Goal: Information Seeking & Learning: Learn about a topic

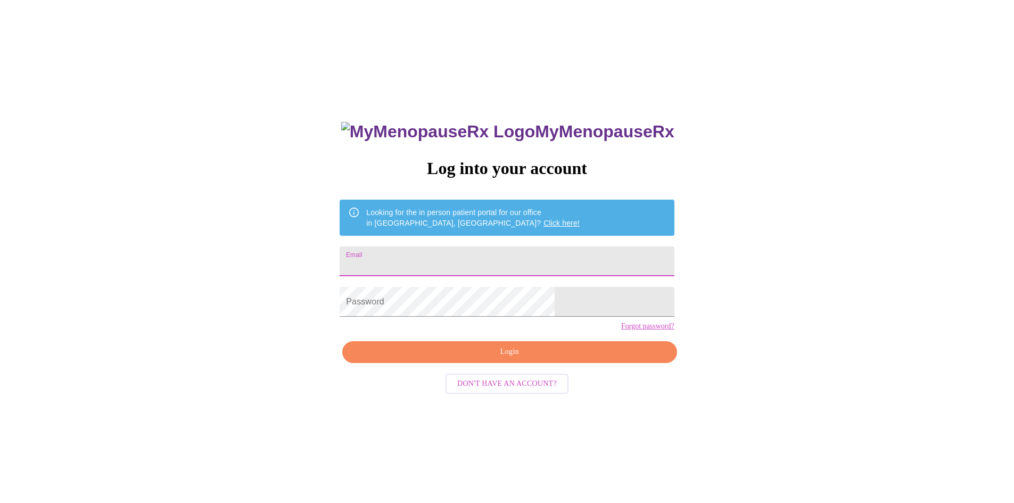
click at [443, 257] on input "Email" at bounding box center [506, 261] width 334 height 30
type input "[EMAIL_ADDRESS][DOMAIN_NAME]"
click at [540, 359] on span "Login" at bounding box center [509, 351] width 310 height 13
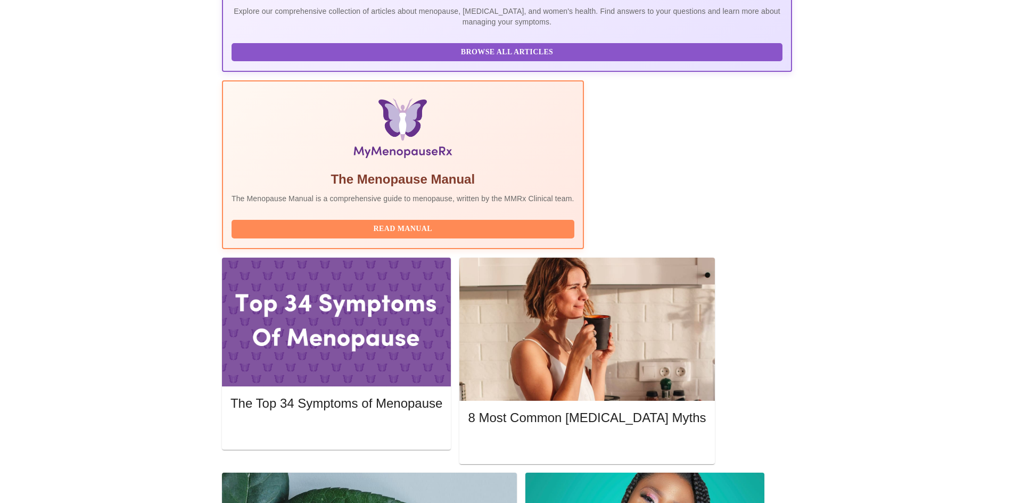
scroll to position [266, 0]
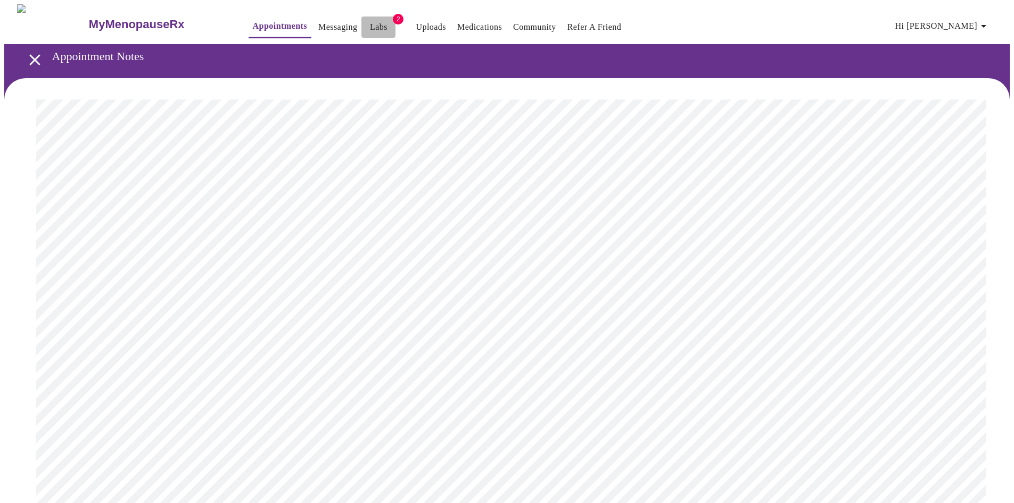
click at [370, 20] on link "Labs" at bounding box center [379, 27] width 18 height 15
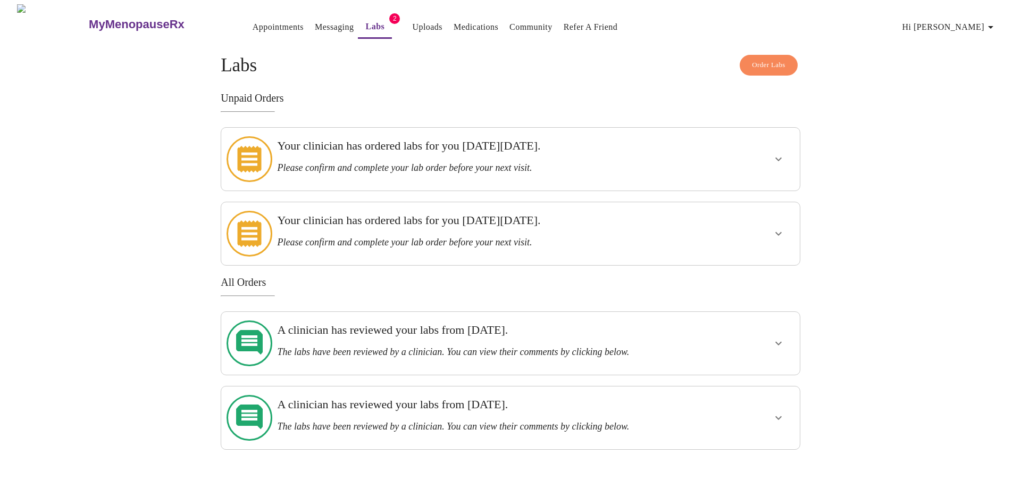
click at [779, 232] on icon "show more" at bounding box center [779, 234] width 6 height 4
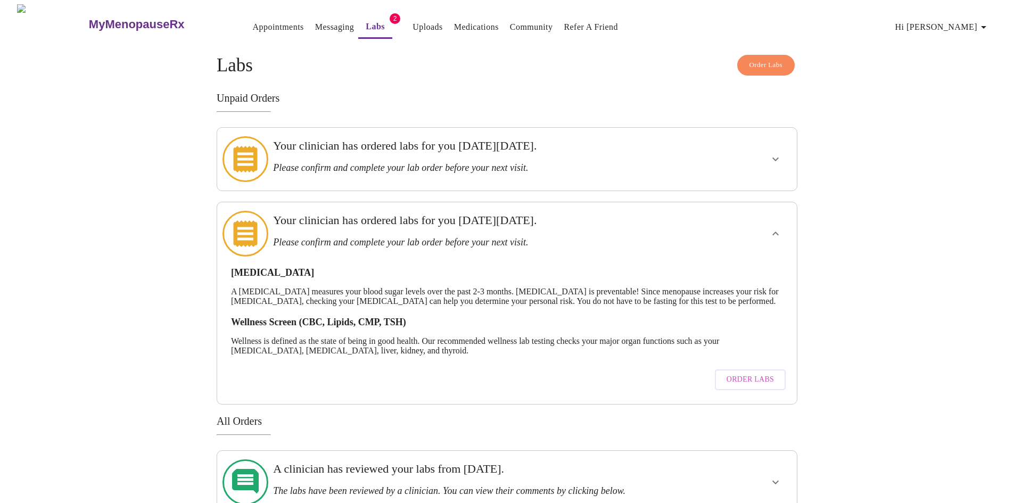
click at [775, 159] on icon "show more" at bounding box center [775, 159] width 13 height 13
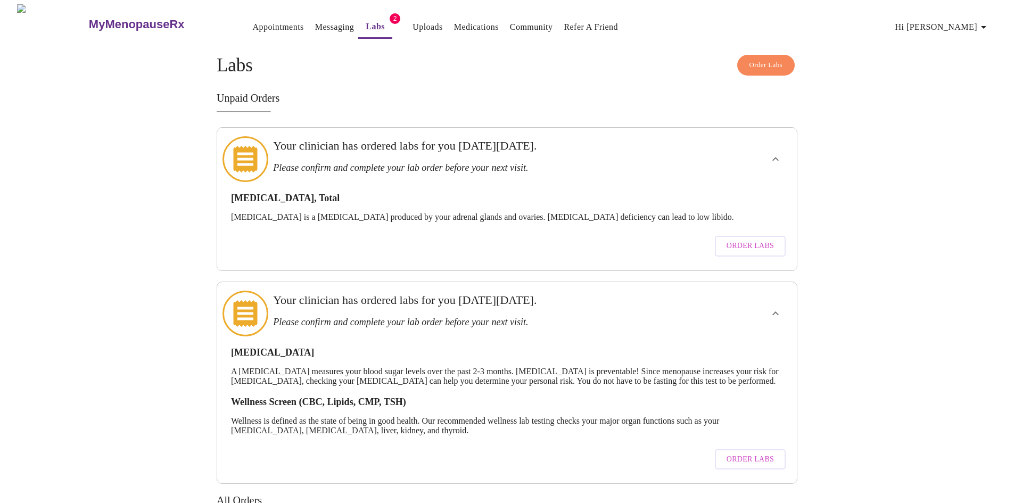
click at [775, 159] on icon "show more" at bounding box center [775, 159] width 13 height 13
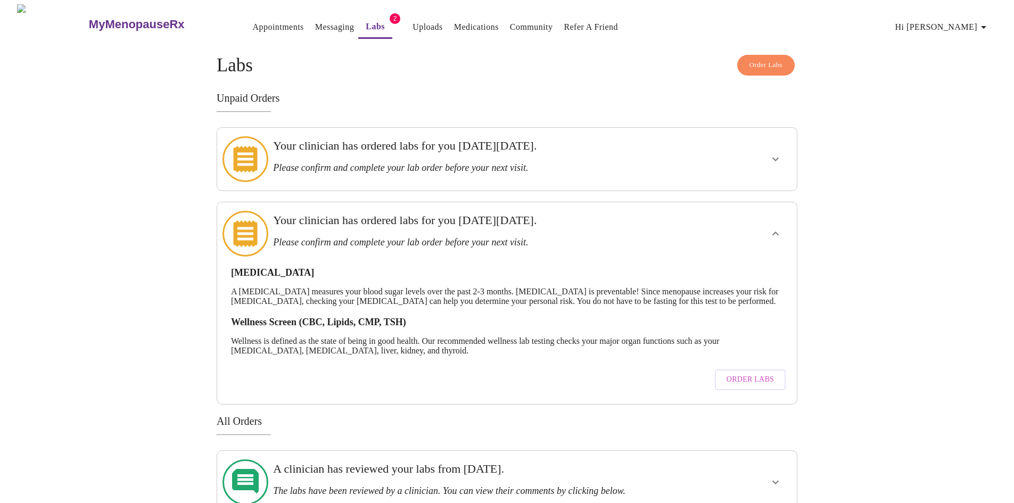
click at [767, 376] on span "Order Labs" at bounding box center [749, 379] width 47 height 13
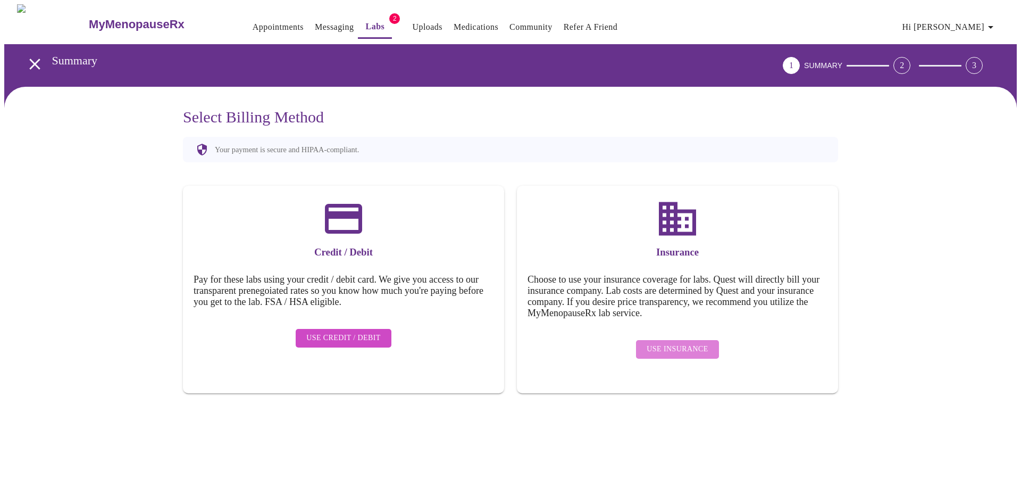
click at [694, 343] on span "Use Insurance" at bounding box center [677, 349] width 61 height 13
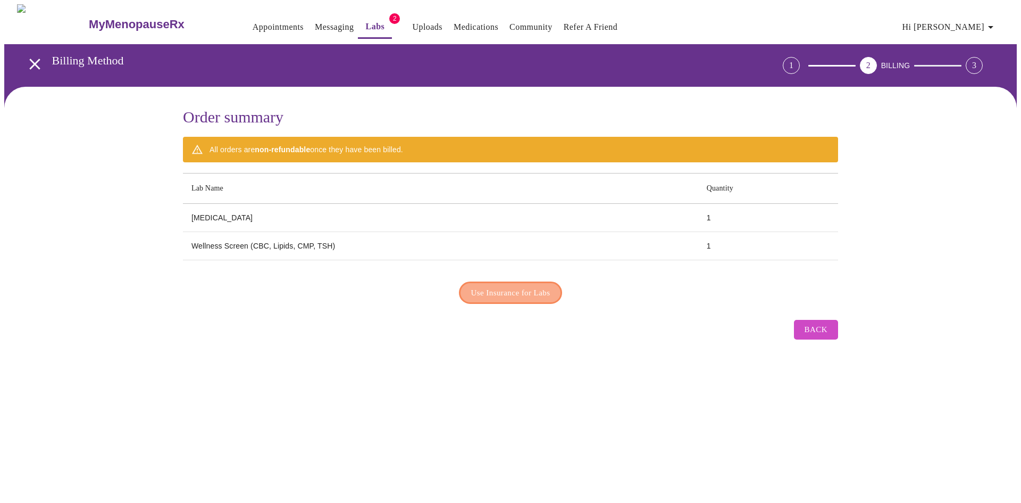
click at [508, 288] on span "Use Insurance for Labs" at bounding box center [510, 293] width 79 height 14
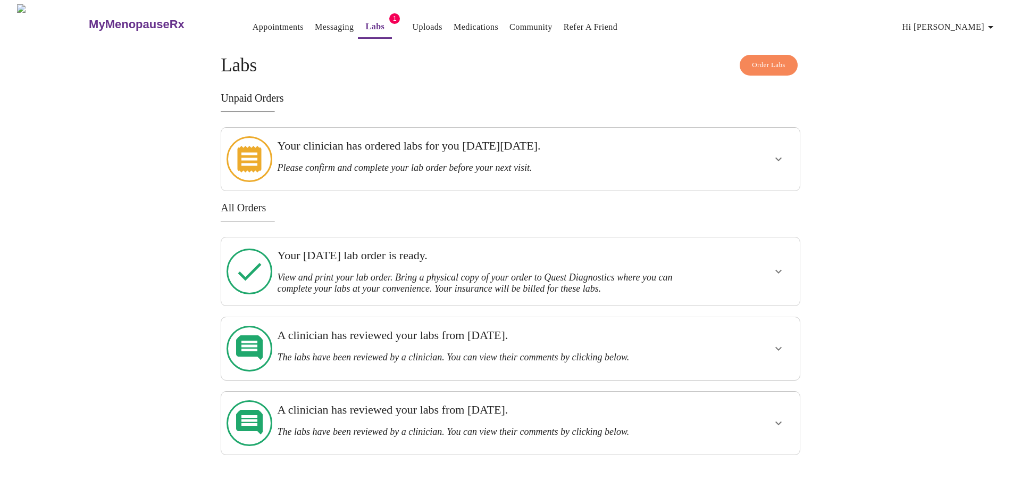
click at [773, 265] on icon "show more" at bounding box center [779, 271] width 13 height 13
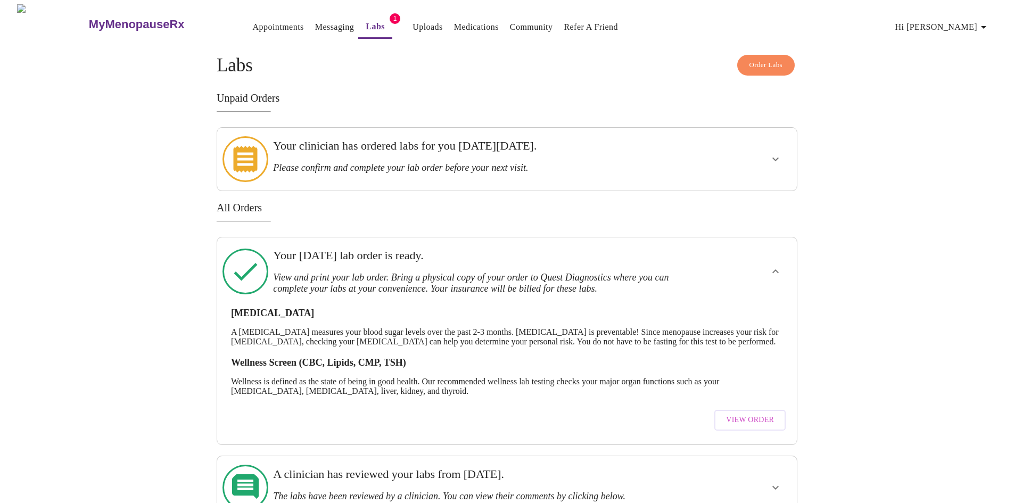
click at [746, 421] on span "View Order" at bounding box center [750, 419] width 48 height 13
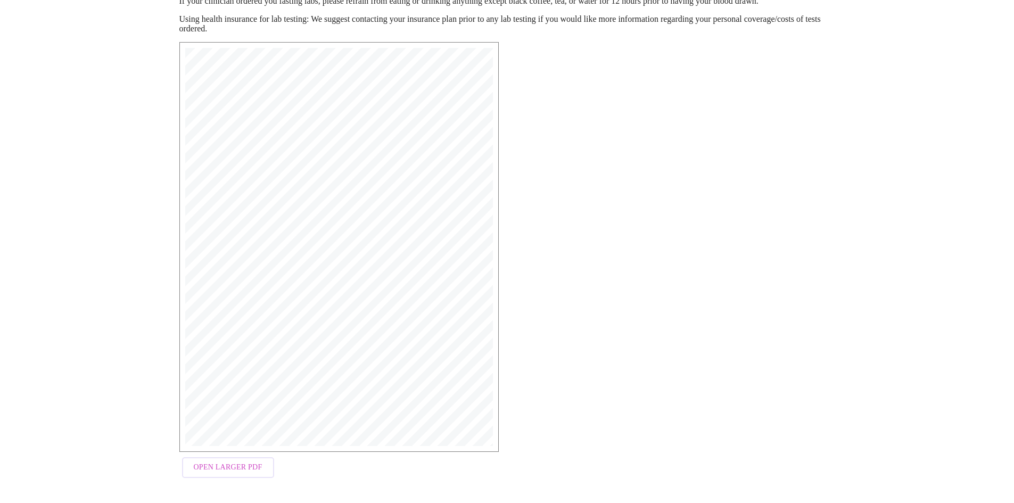
scroll to position [152, 0]
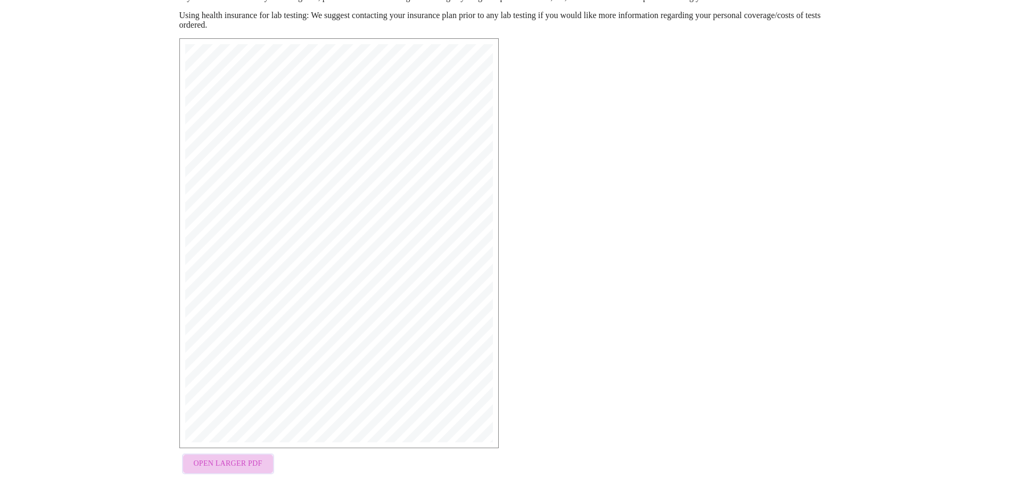
click at [247, 462] on span "Open Larger PDF" at bounding box center [228, 463] width 69 height 13
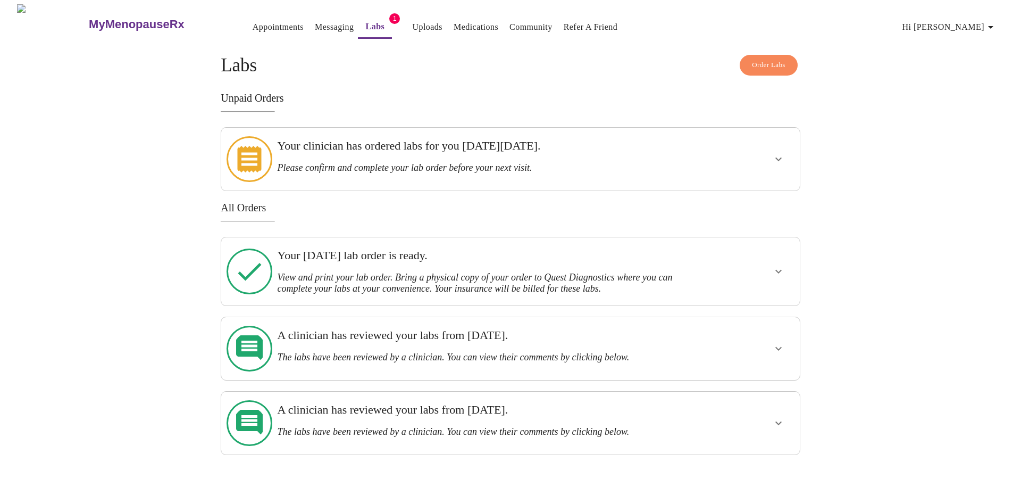
click at [777, 157] on icon "show more" at bounding box center [779, 159] width 13 height 13
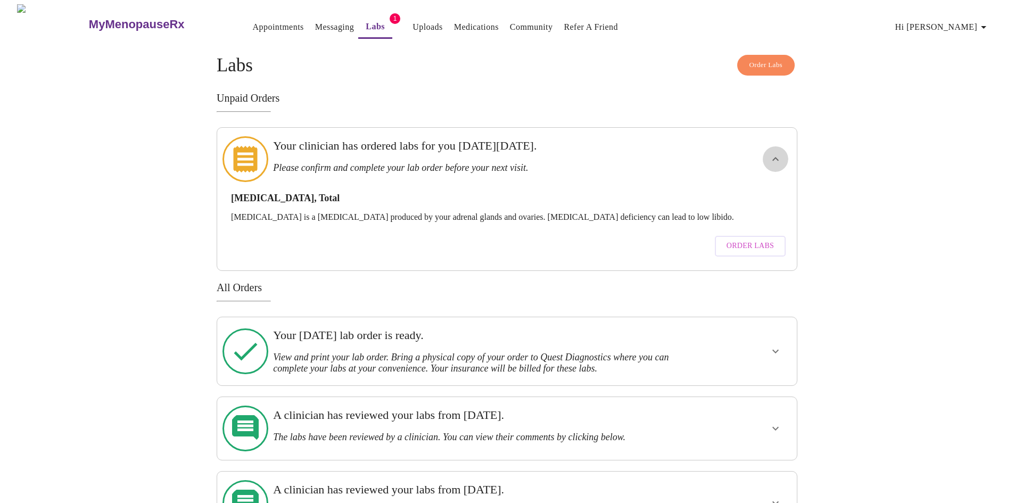
click at [777, 157] on icon "show more" at bounding box center [775, 159] width 13 height 13
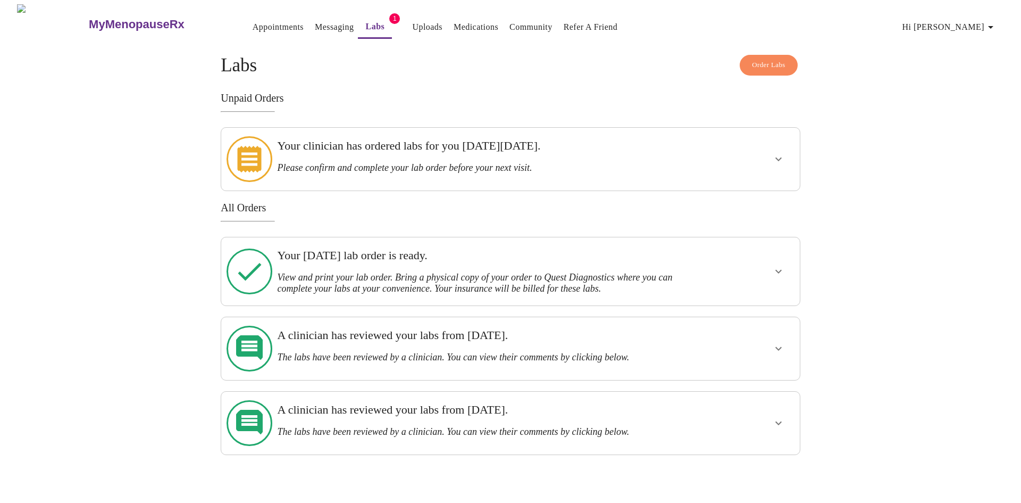
click at [777, 265] on icon "show more" at bounding box center [779, 271] width 13 height 13
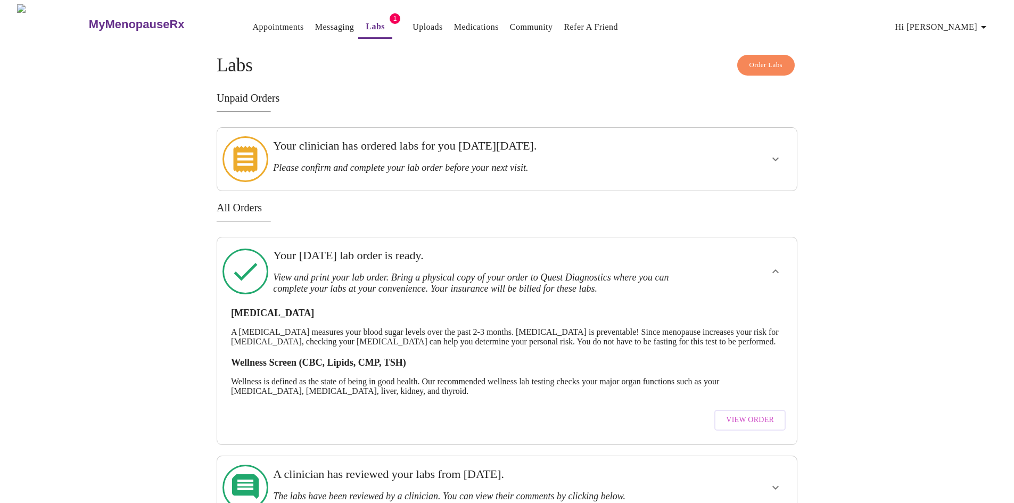
click at [296, 344] on p "A [MEDICAL_DATA] measures your blood sugar levels over the past 2-3 months. [ME…" at bounding box center [507, 336] width 552 height 19
click at [315, 24] on link "Messaging" at bounding box center [334, 27] width 39 height 15
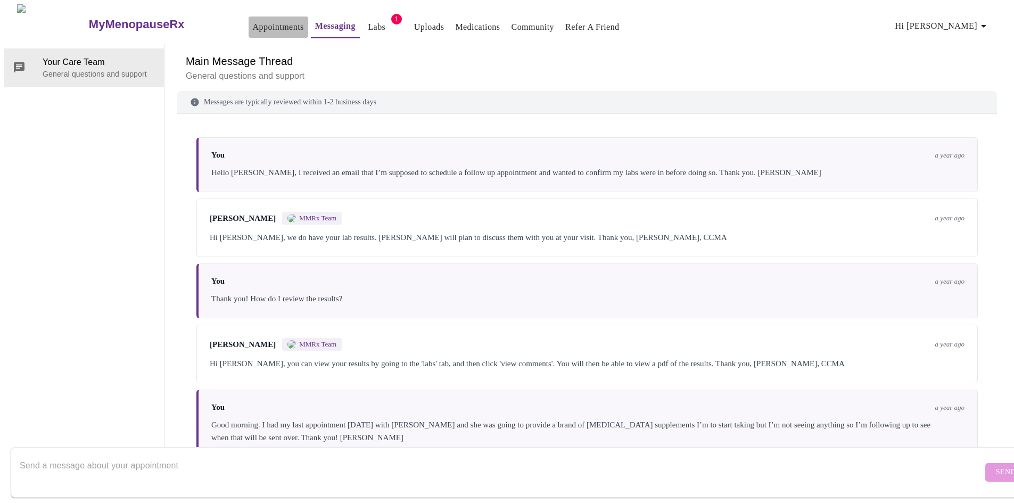
click at [253, 20] on link "Appointments" at bounding box center [278, 27] width 51 height 15
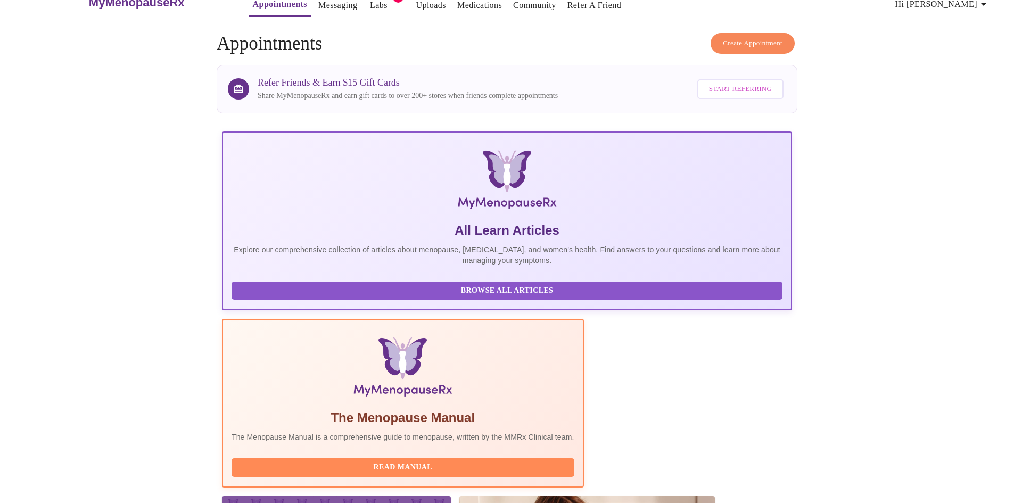
scroll to position [213, 0]
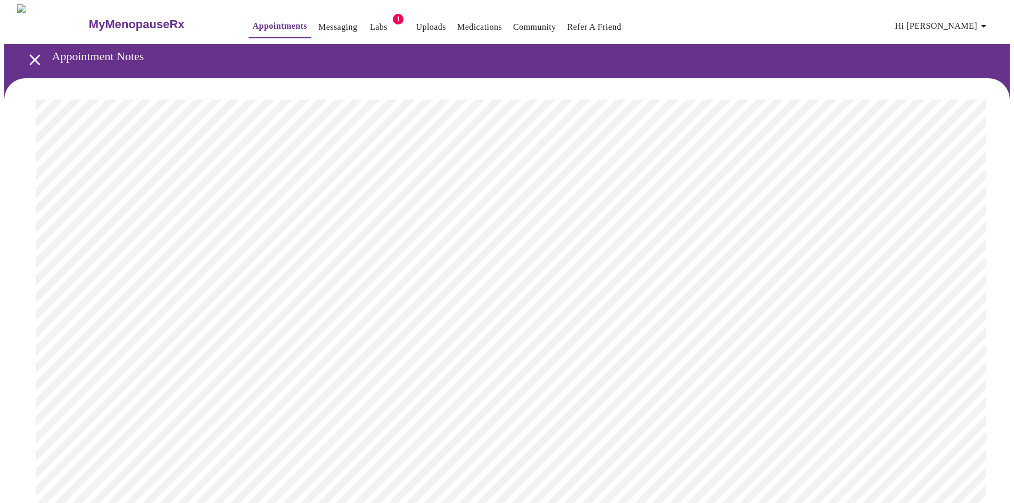
click at [370, 20] on link "Labs" at bounding box center [379, 27] width 18 height 15
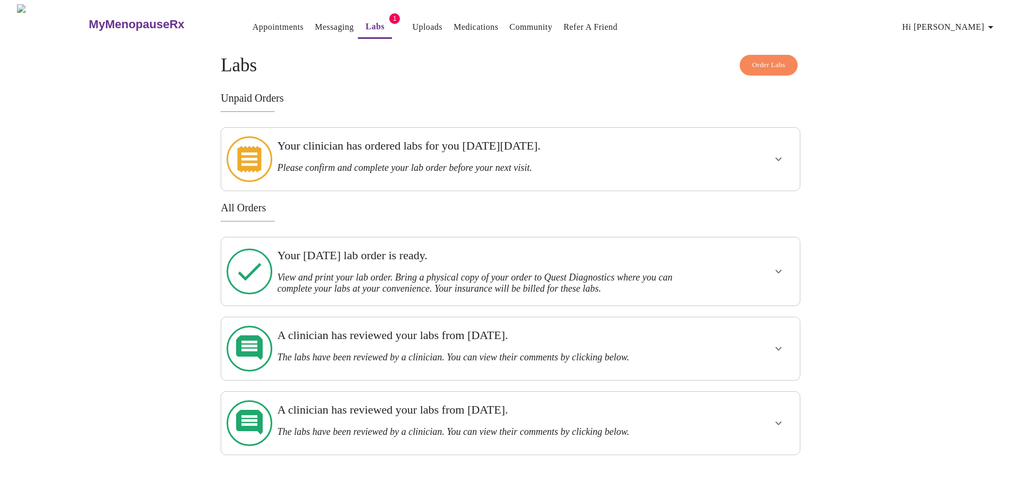
click at [402, 272] on h3 "View and print your lab order. Bring a physical copy of your order to Quest Dia…" at bounding box center [482, 283] width 411 height 22
click at [777, 265] on icon "show more" at bounding box center [779, 271] width 13 height 13
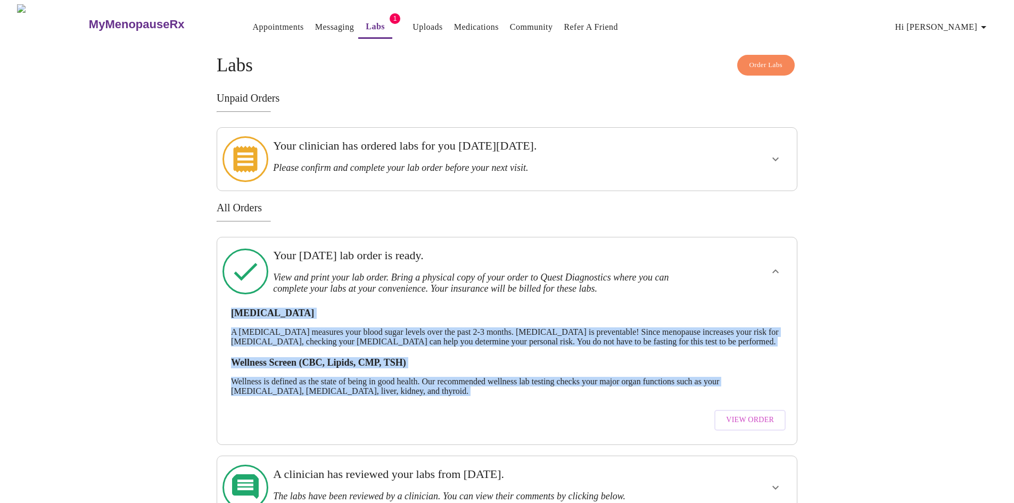
drag, startPoint x: 232, startPoint y: 298, endPoint x: 471, endPoint y: 398, distance: 259.0
click at [471, 398] on div "[MEDICAL_DATA] A [MEDICAL_DATA] measures your blood sugar levels over the past …" at bounding box center [507, 366] width 562 height 139
click at [469, 399] on div "[MEDICAL_DATA] A [MEDICAL_DATA] measures your blood sugar levels over the past …" at bounding box center [507, 366] width 562 height 139
drag, startPoint x: 414, startPoint y: 392, endPoint x: 236, endPoint y: 286, distance: 207.3
click at [236, 297] on div "[MEDICAL_DATA] A [MEDICAL_DATA] measures your blood sugar levels over the past …" at bounding box center [507, 366] width 562 height 139
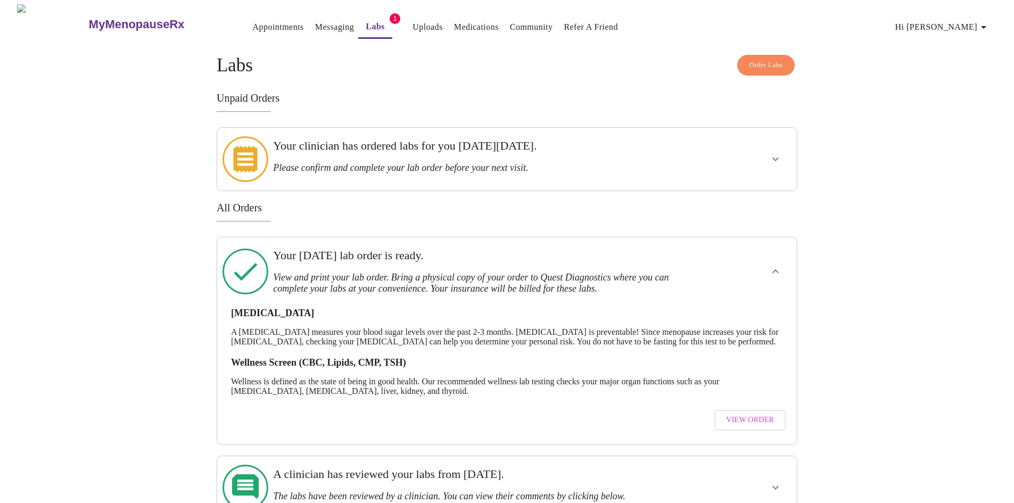
click at [228, 299] on div "[MEDICAL_DATA] A [MEDICAL_DATA] measures your blood sugar levels over the past …" at bounding box center [507, 366] width 562 height 139
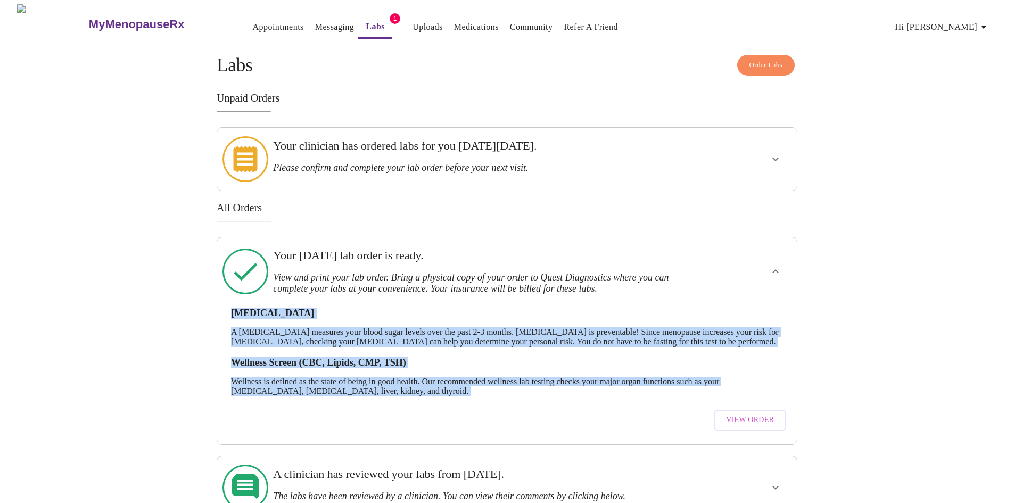
drag, startPoint x: 229, startPoint y: 295, endPoint x: 468, endPoint y: 398, distance: 259.7
click at [468, 399] on div "[MEDICAL_DATA] A [MEDICAL_DATA] measures your blood sugar levels over the past …" at bounding box center [507, 366] width 562 height 139
click at [467, 398] on div "[MEDICAL_DATA] A [MEDICAL_DATA] measures your blood sugar levels over the past …" at bounding box center [507, 366] width 562 height 139
drag, startPoint x: 434, startPoint y: 393, endPoint x: 225, endPoint y: 300, distance: 229.1
click at [225, 300] on div "Your [DATE] lab order is ready. View and print your lab order. Bring a physical…" at bounding box center [507, 341] width 580 height 208
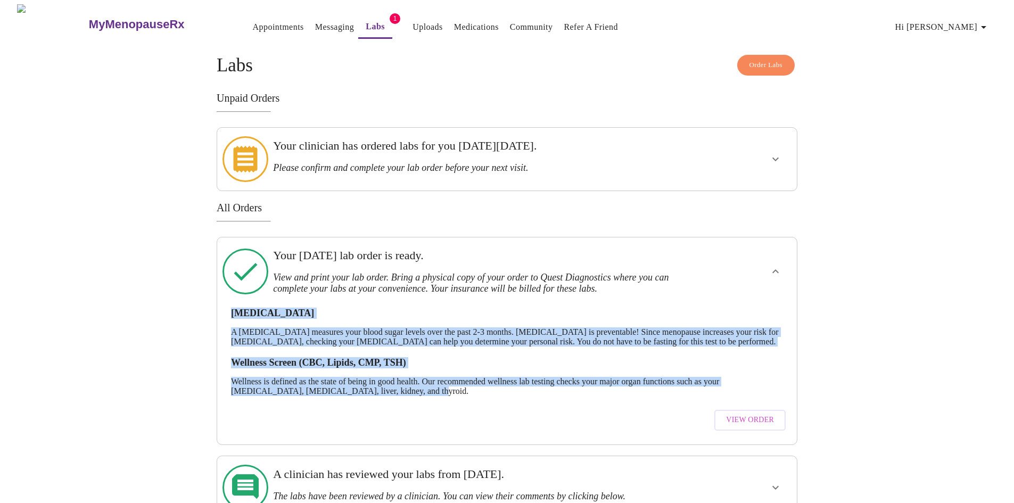
click at [236, 308] on h3 "[MEDICAL_DATA]" at bounding box center [507, 313] width 552 height 11
drag, startPoint x: 417, startPoint y: 393, endPoint x: 230, endPoint y: 298, distance: 209.1
click at [230, 298] on div "[MEDICAL_DATA] A [MEDICAL_DATA] measures your blood sugar levels over the past …" at bounding box center [507, 366] width 562 height 139
click at [397, 336] on p "A [MEDICAL_DATA] measures your blood sugar levels over the past 2-3 months. [ME…" at bounding box center [507, 336] width 552 height 19
